Goal: Information Seeking & Learning: Learn about a topic

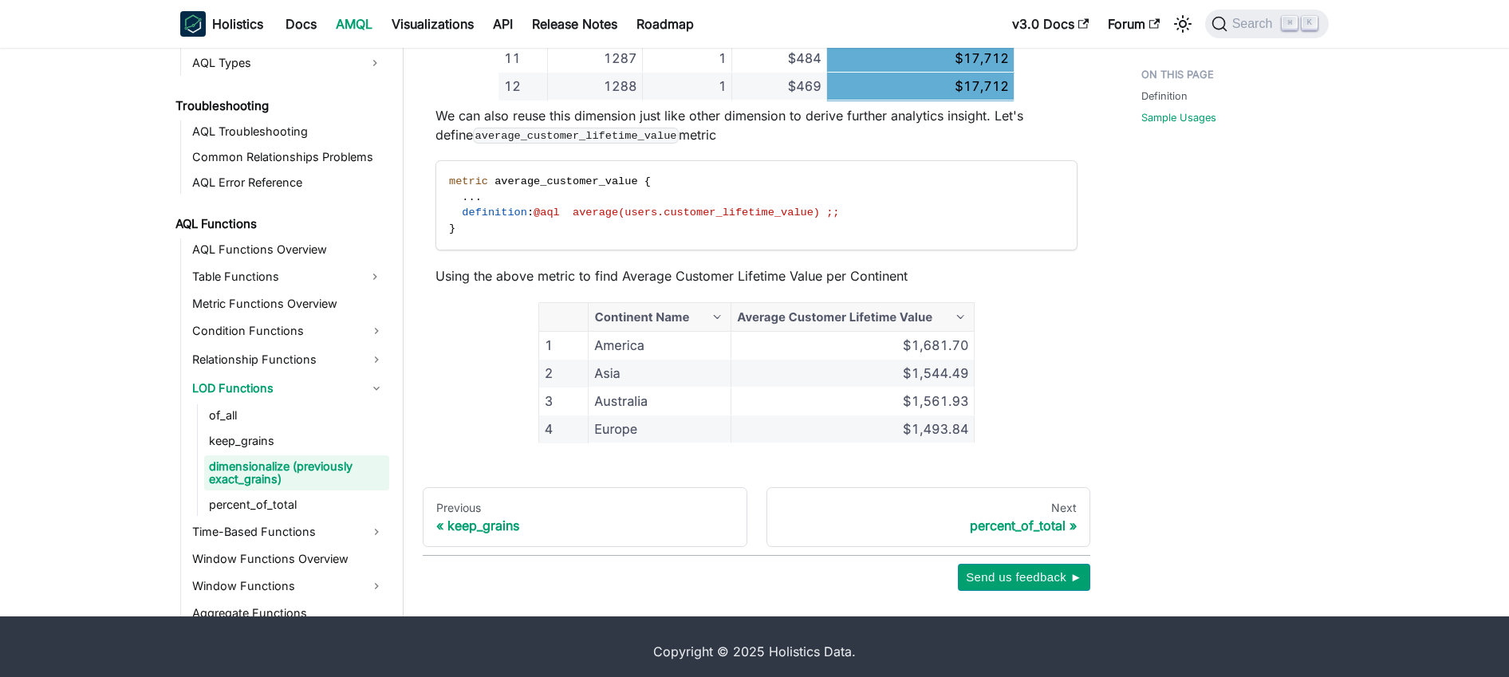
scroll to position [1521, 0]
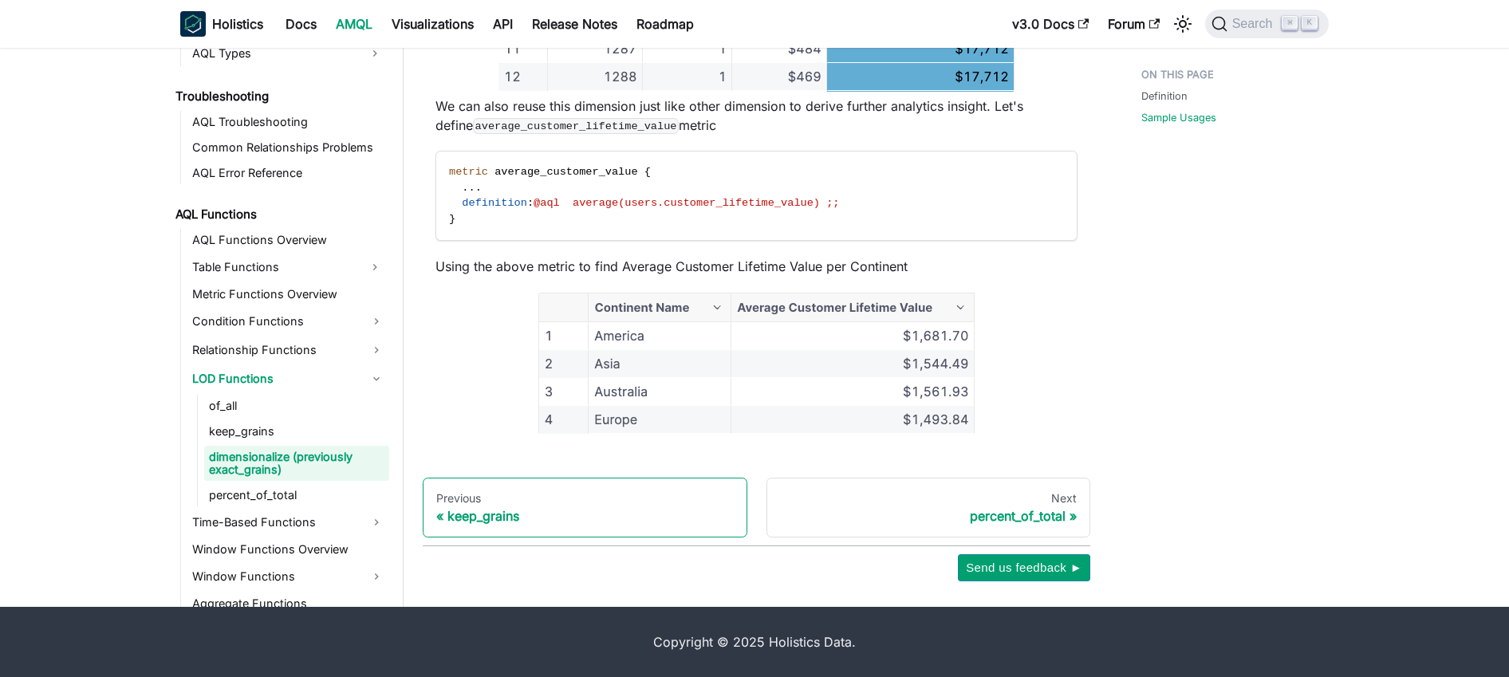
click at [482, 511] on div "keep_grains" at bounding box center [585, 516] width 298 height 16
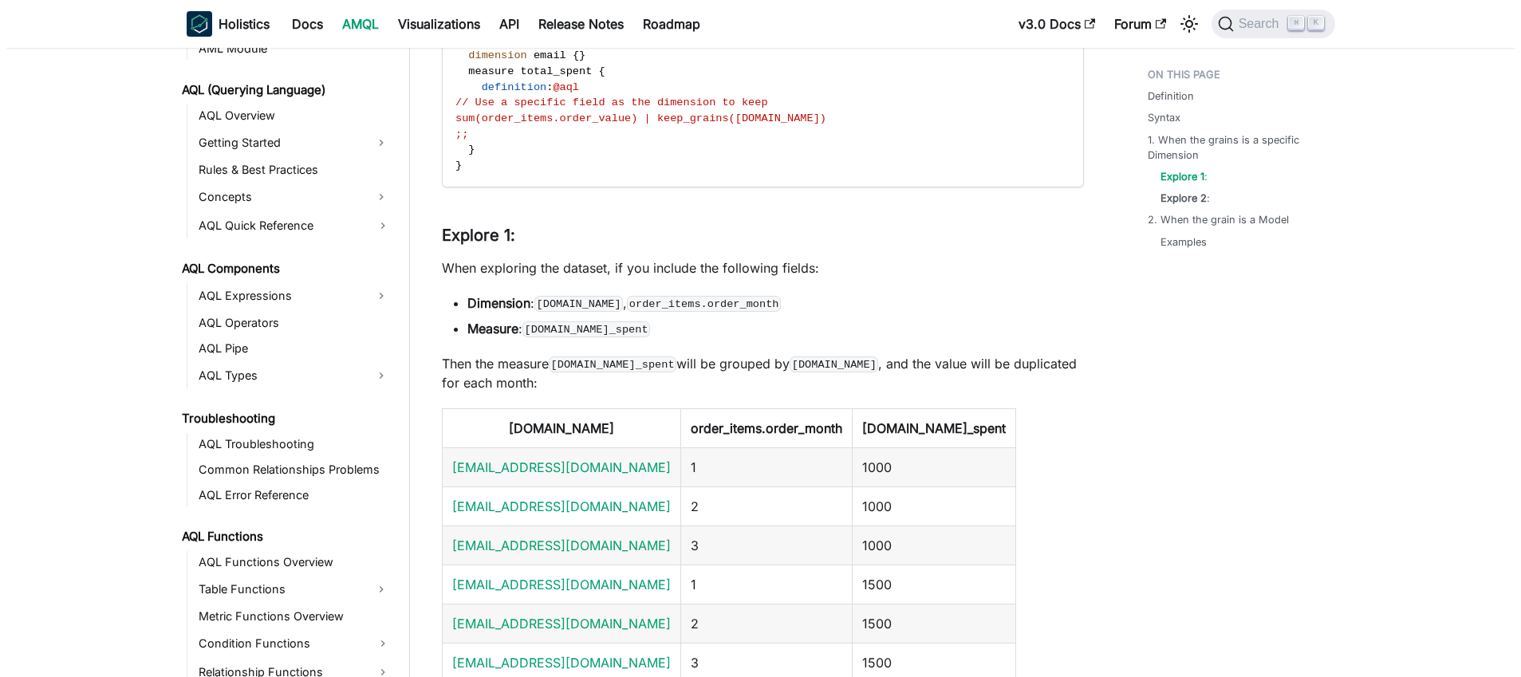
scroll to position [681, 0]
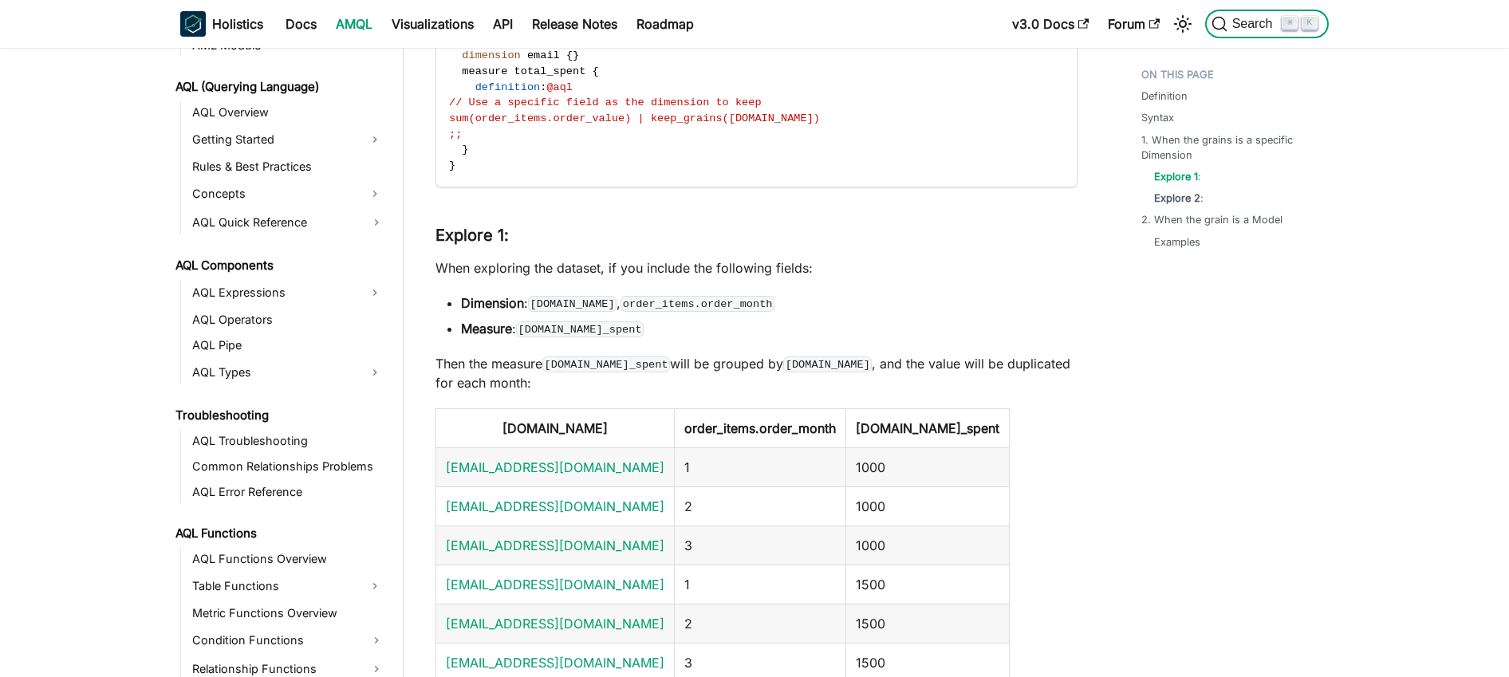
click at [1244, 17] on span "Search" at bounding box center [1255, 24] width 55 height 14
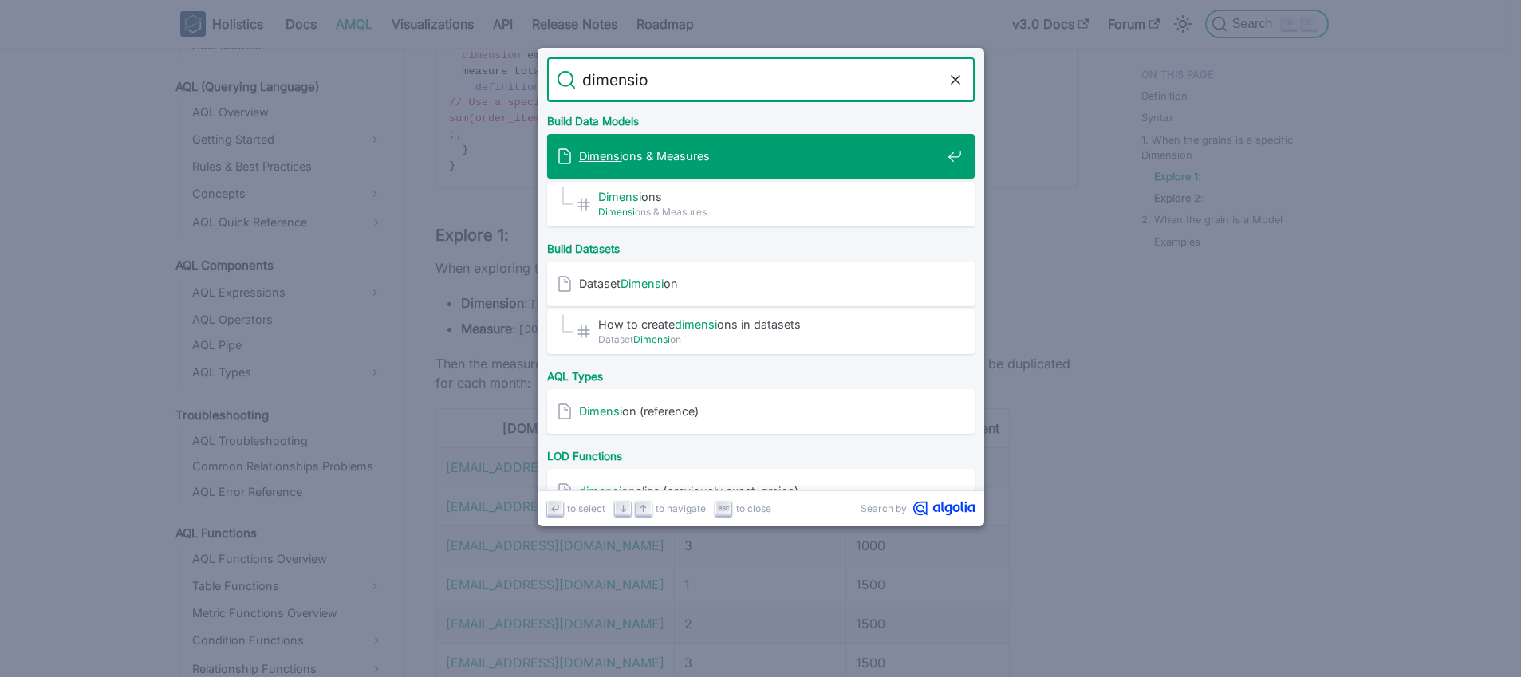
type input "dimension"
click at [794, 157] on span "Dimension s & Measures" at bounding box center [760, 155] width 362 height 15
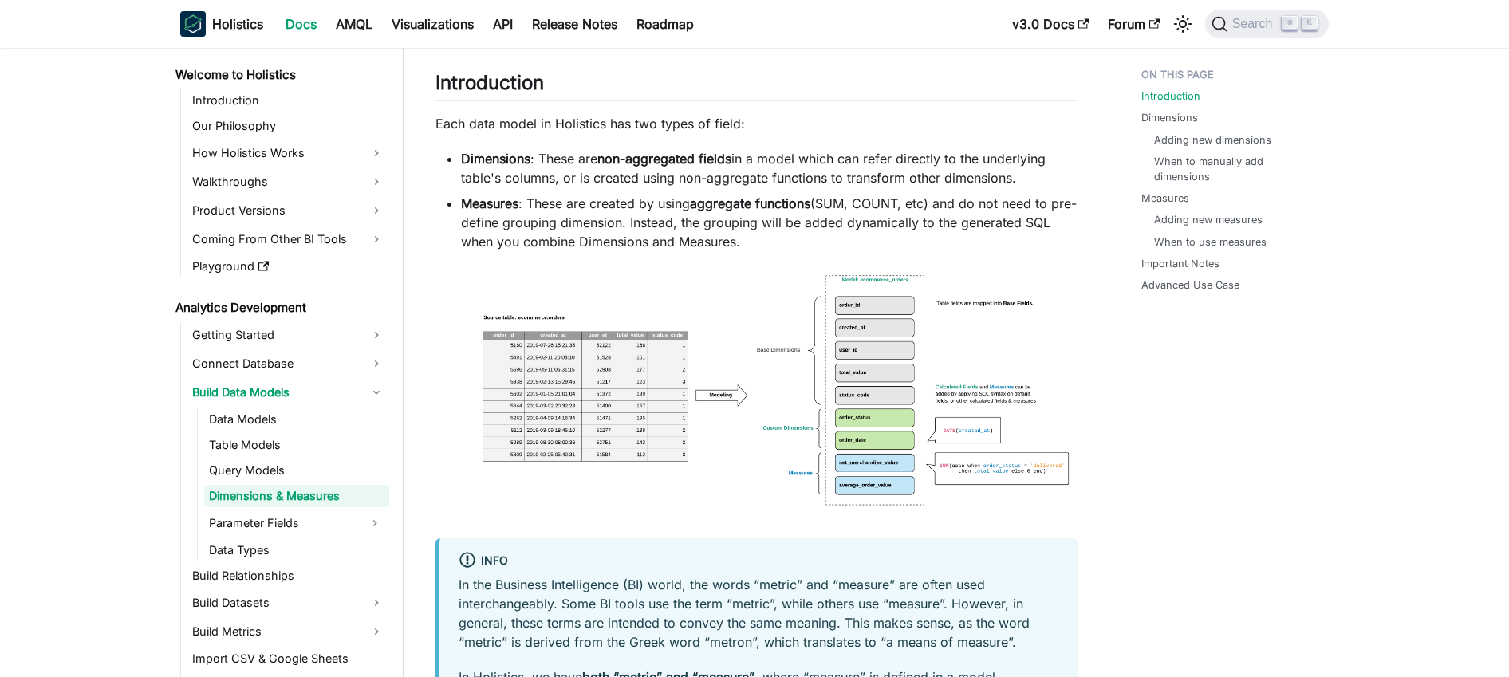
scroll to position [111, 0]
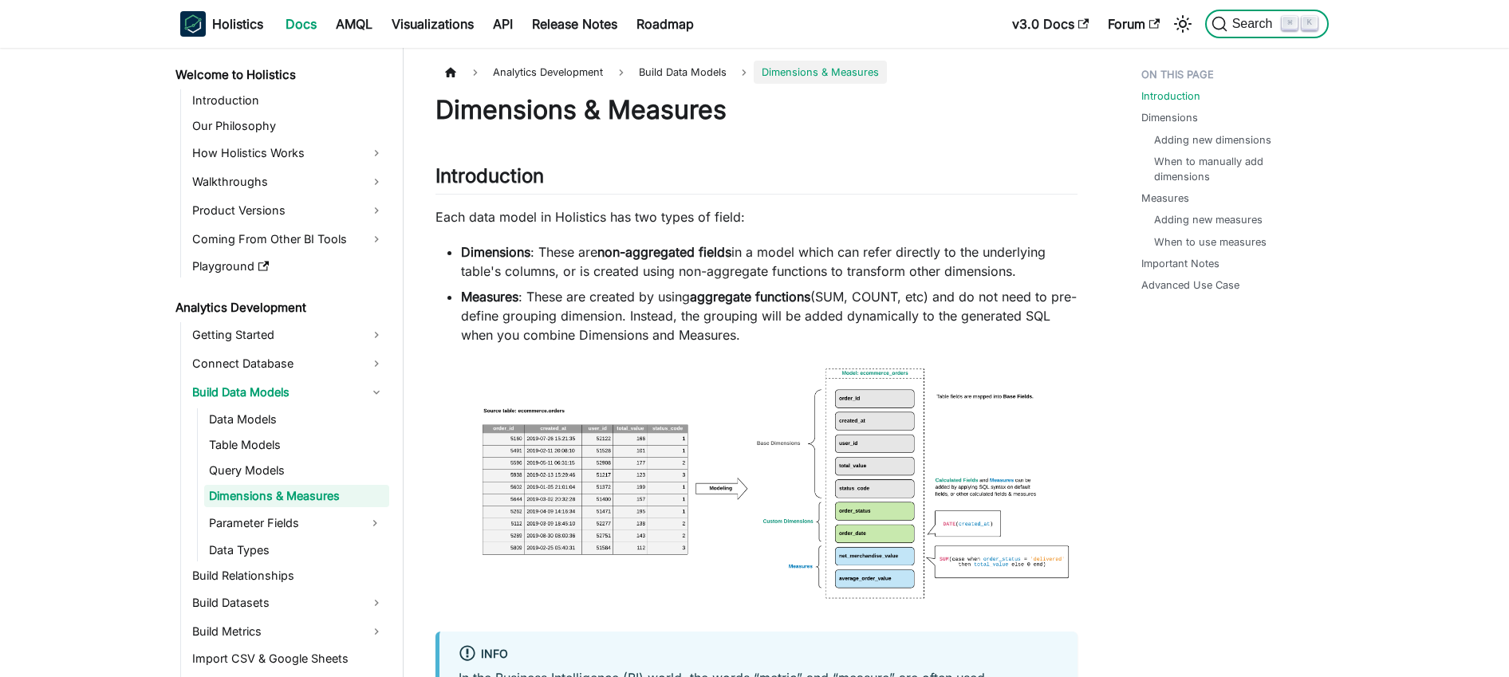
click at [1237, 24] on span "Search" at bounding box center [1255, 24] width 55 height 14
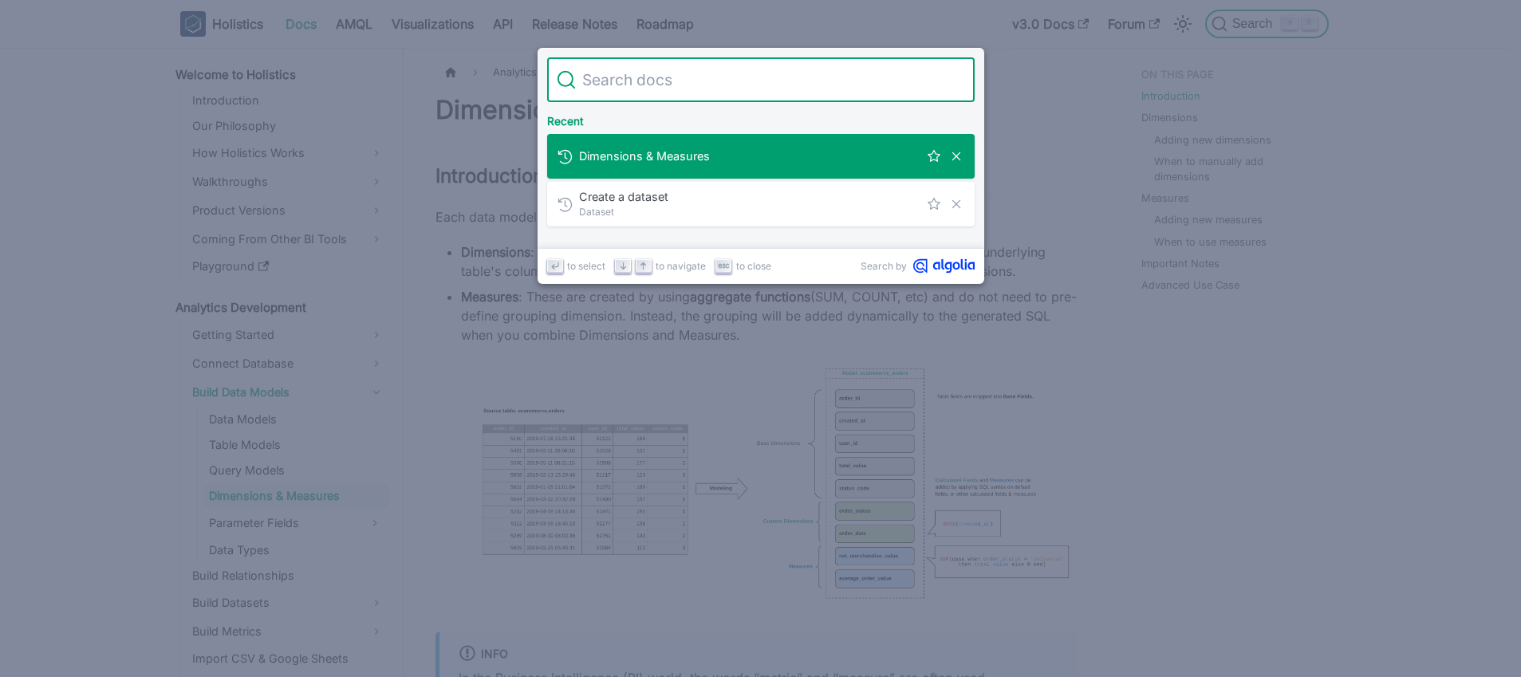
type input "n"
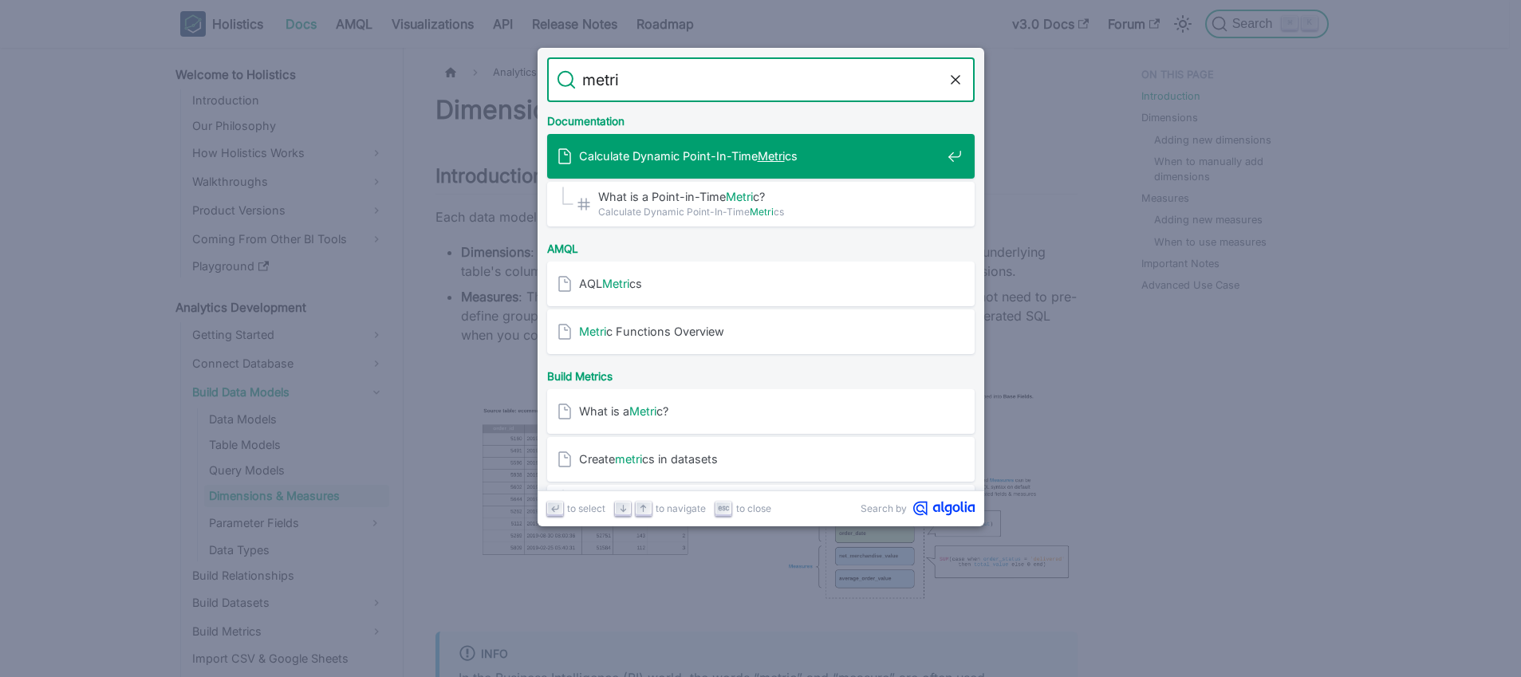
type input "metric"
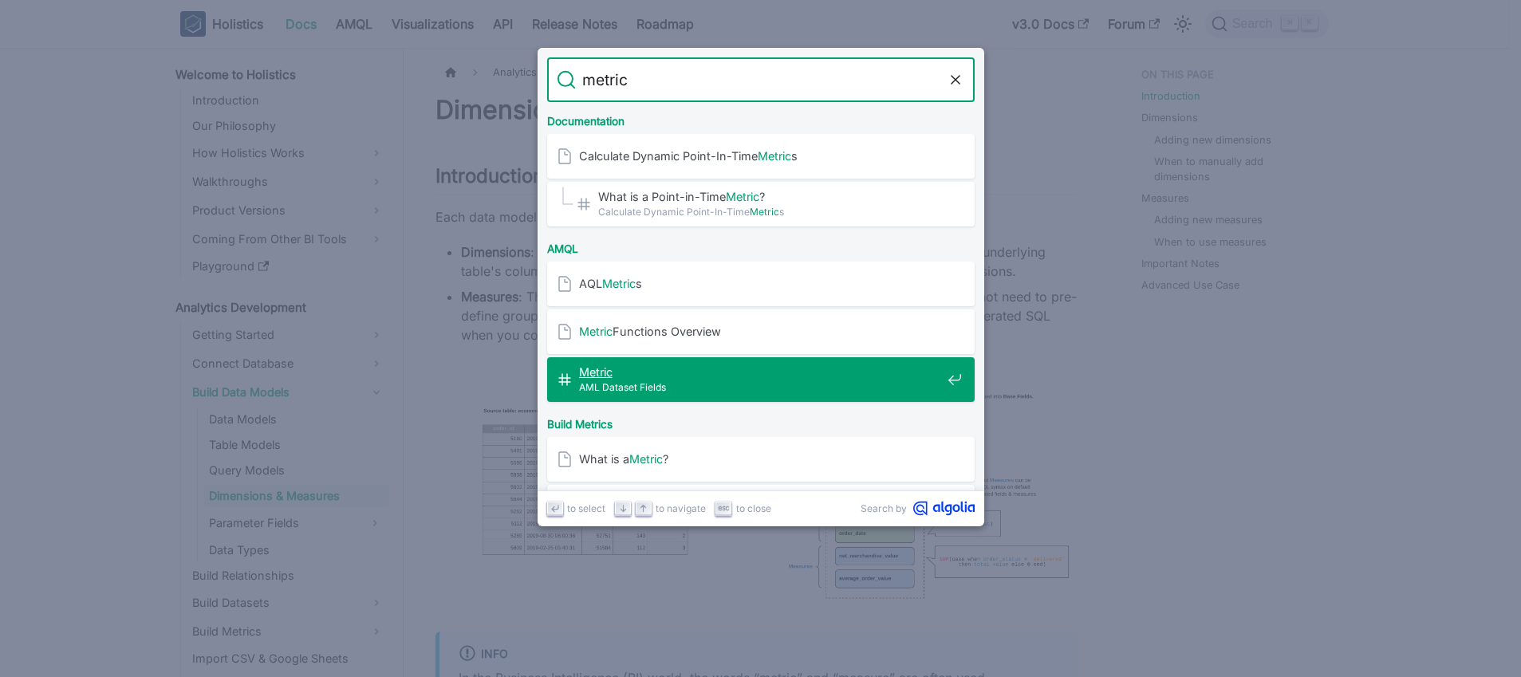
click at [768, 372] on span "Metric ​" at bounding box center [760, 372] width 362 height 15
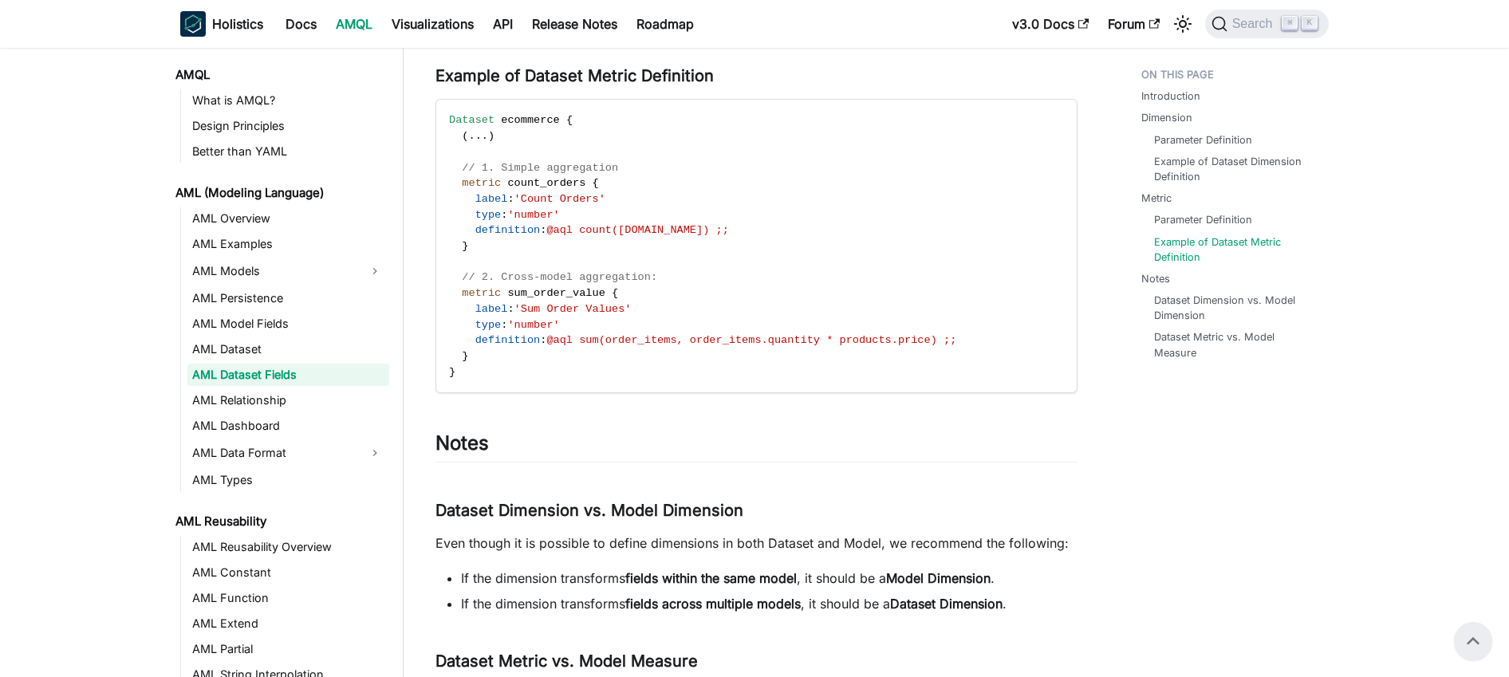
scroll to position [1949, 0]
